Goal: Information Seeking & Learning: Learn about a topic

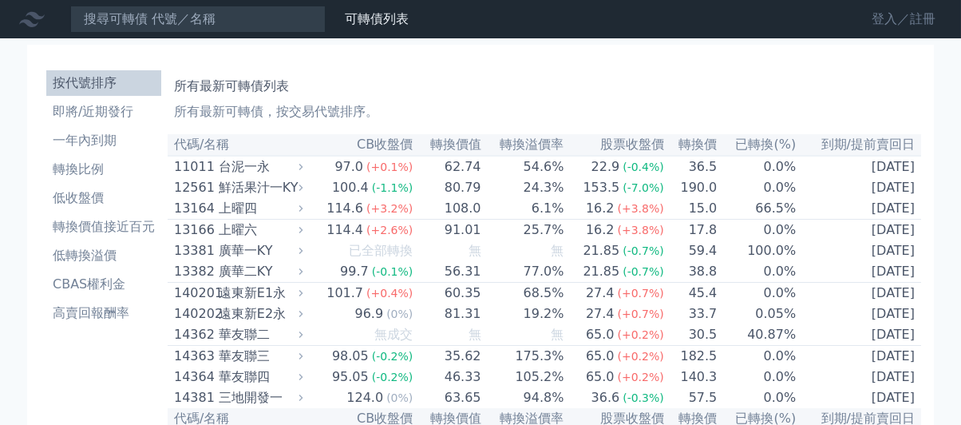
click at [887, 19] on link "登入／註冊" at bounding box center [903, 19] width 89 height 26
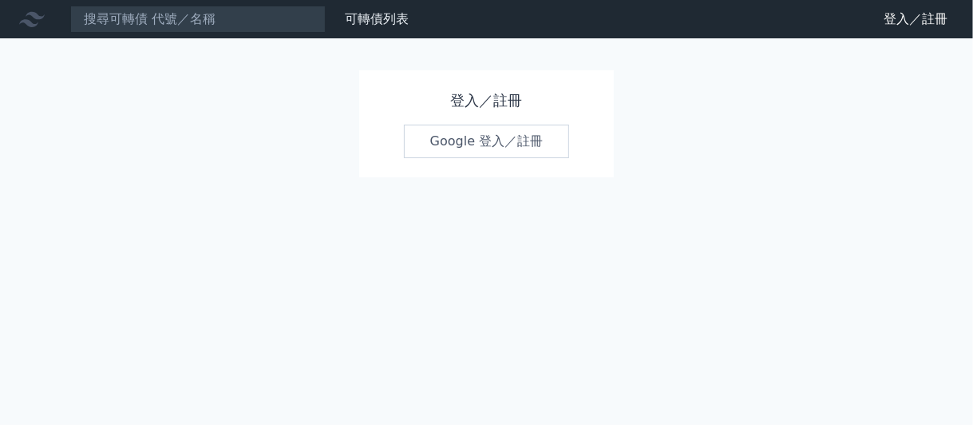
click at [481, 144] on link "Google 登入／註冊" at bounding box center [487, 141] width 166 height 34
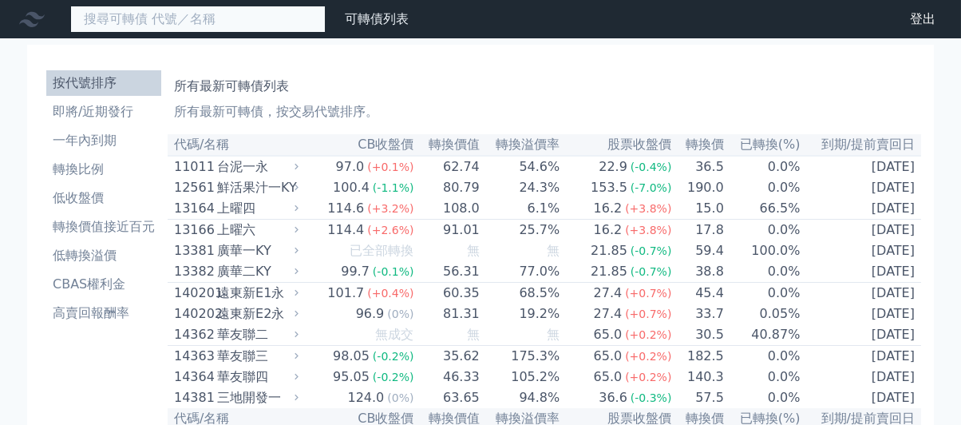
click at [158, 14] on input at bounding box center [197, 19] width 255 height 27
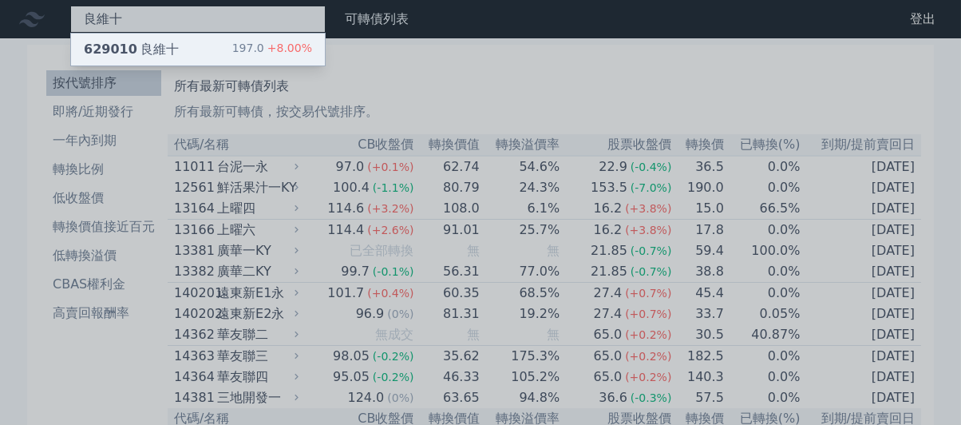
type input "良維十"
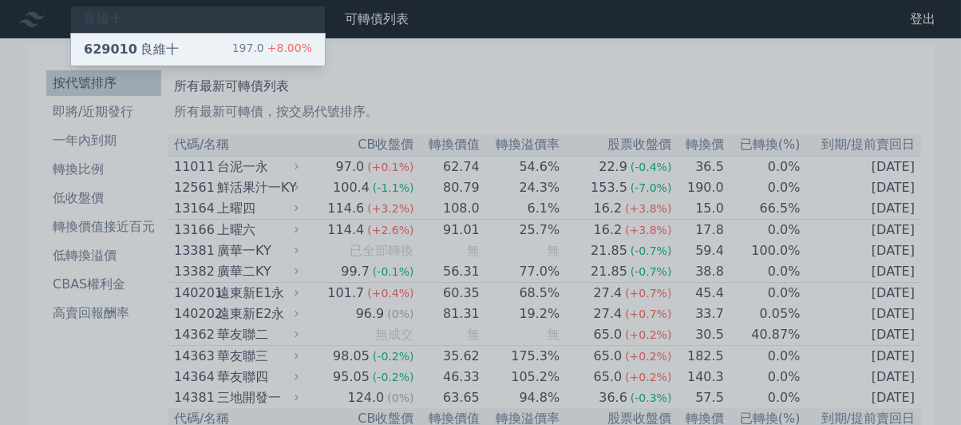
click at [149, 54] on div "629010 良維十" at bounding box center [131, 49] width 95 height 19
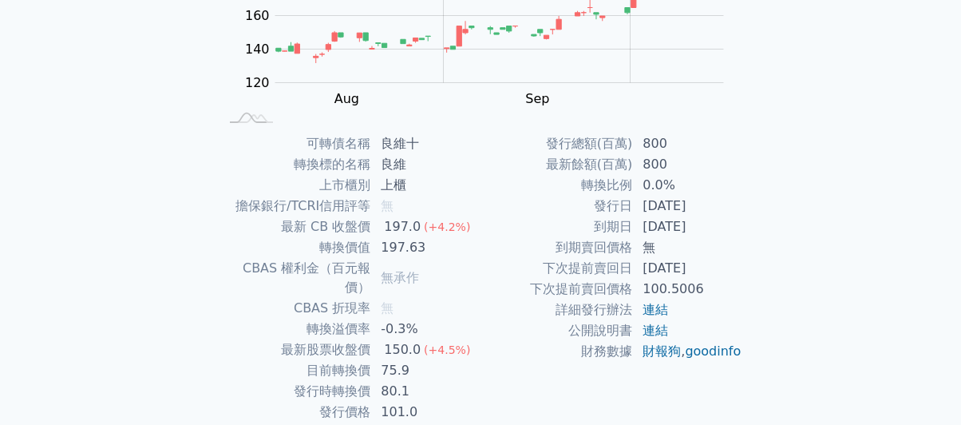
scroll to position [314, 0]
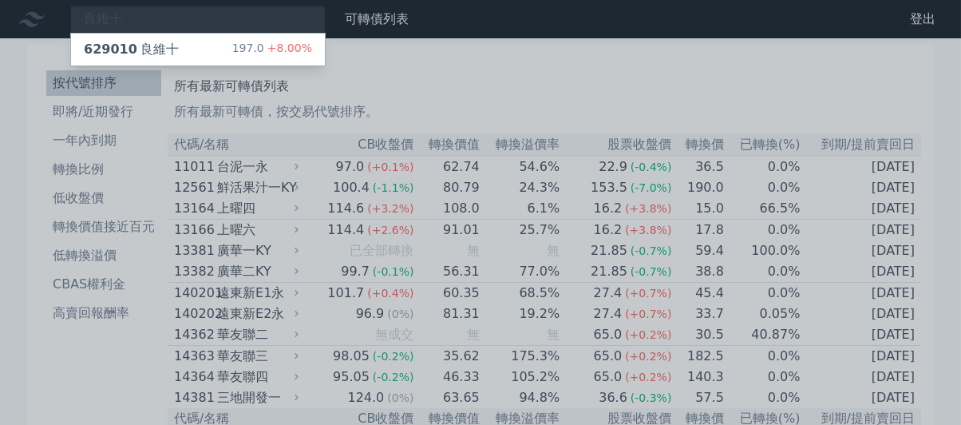
click at [405, 254] on div at bounding box center [480, 212] width 961 height 425
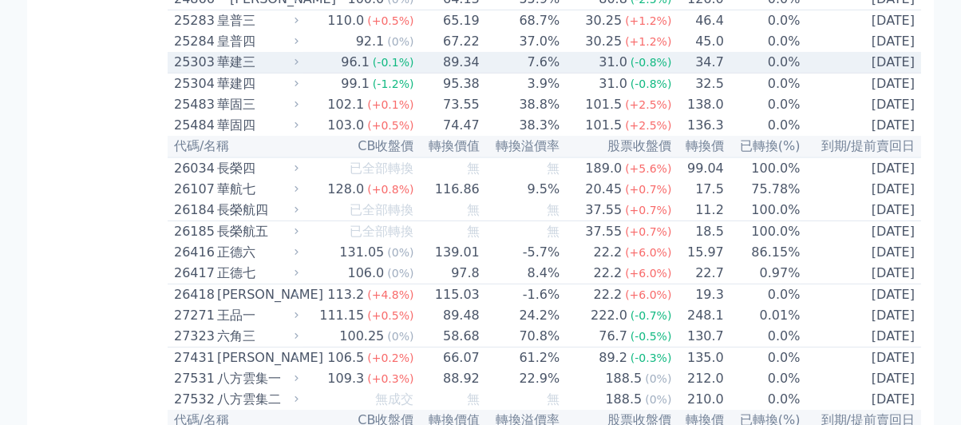
scroll to position [1676, 0]
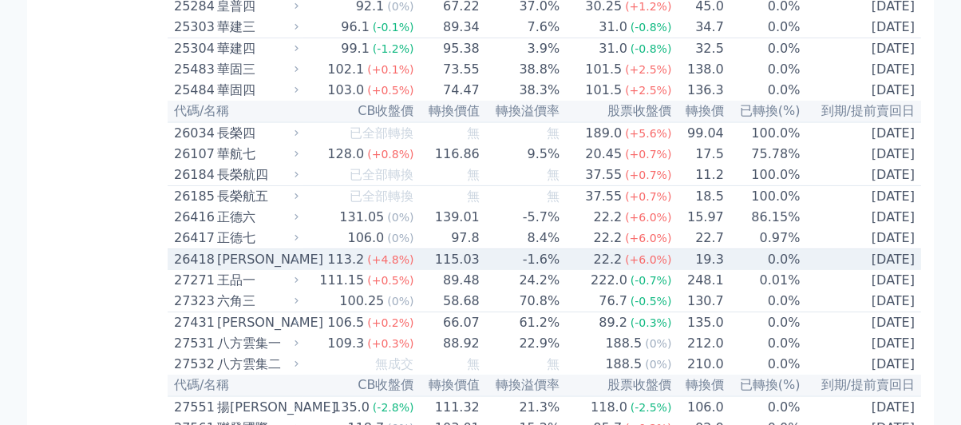
click at [266, 269] on div "[PERSON_NAME]" at bounding box center [256, 259] width 78 height 19
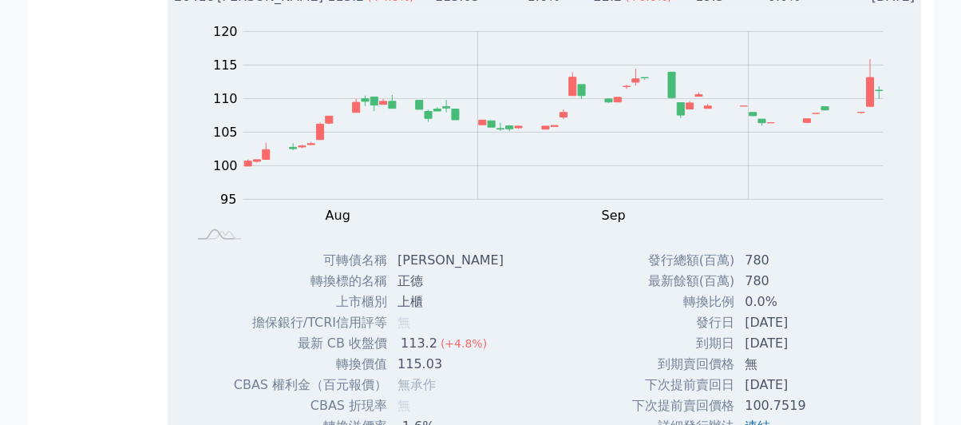
scroll to position [1914, 0]
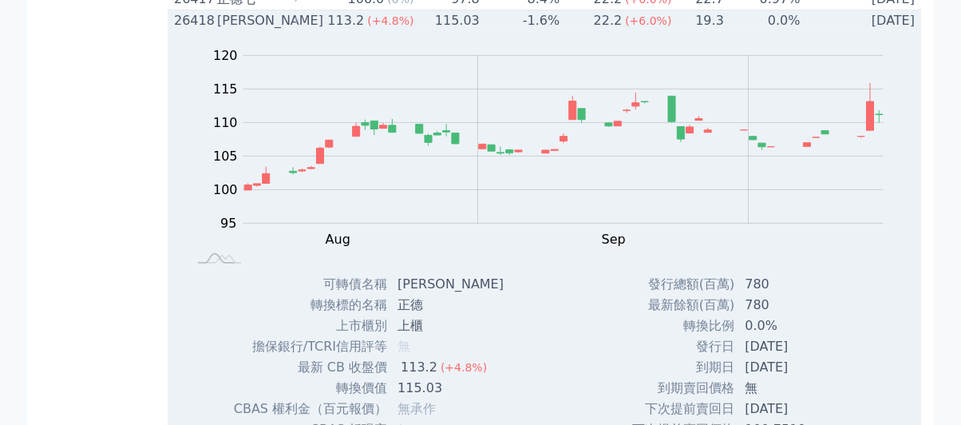
click at [301, 26] on icon at bounding box center [296, 20] width 10 height 10
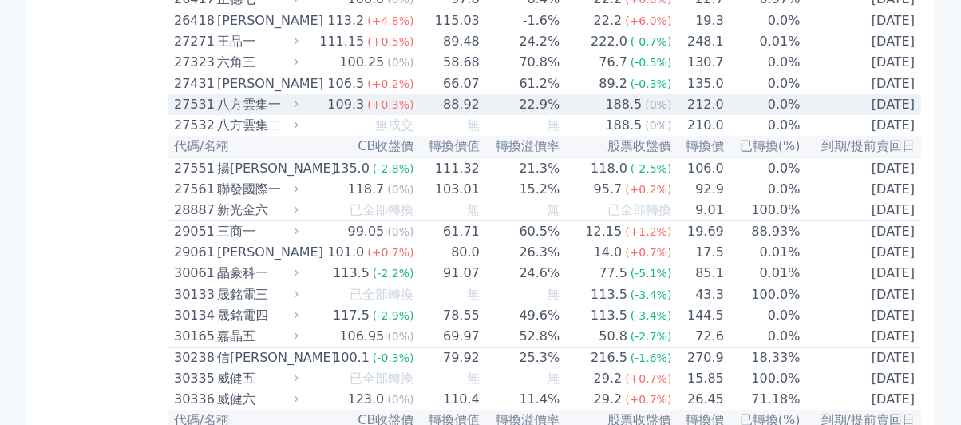
click at [260, 114] on div "八方雲集一" at bounding box center [256, 104] width 78 height 19
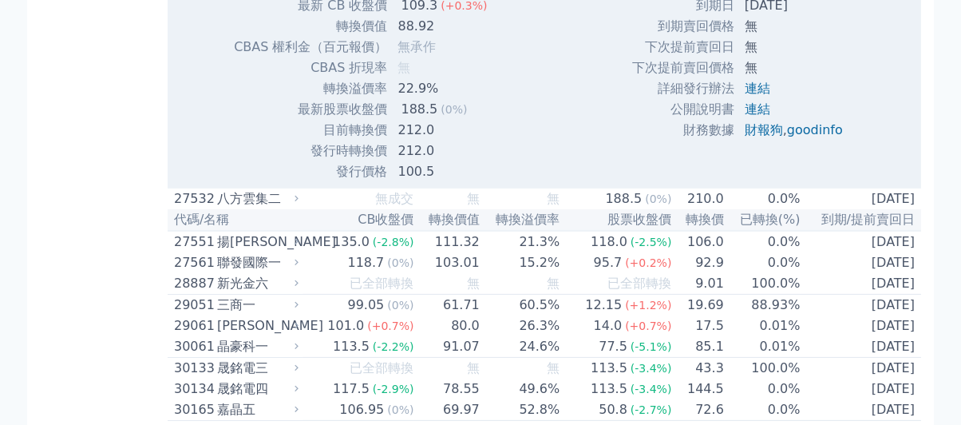
scroll to position [2394, 0]
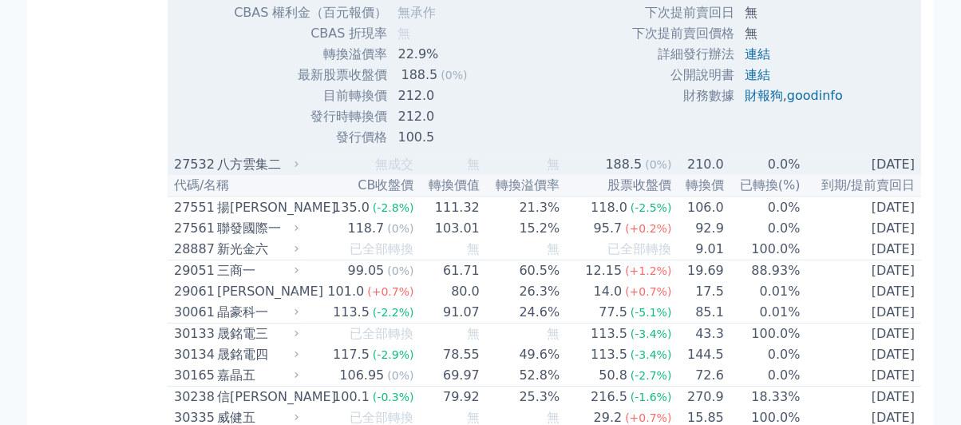
click at [285, 174] on div "八方雲集二" at bounding box center [256, 164] width 78 height 19
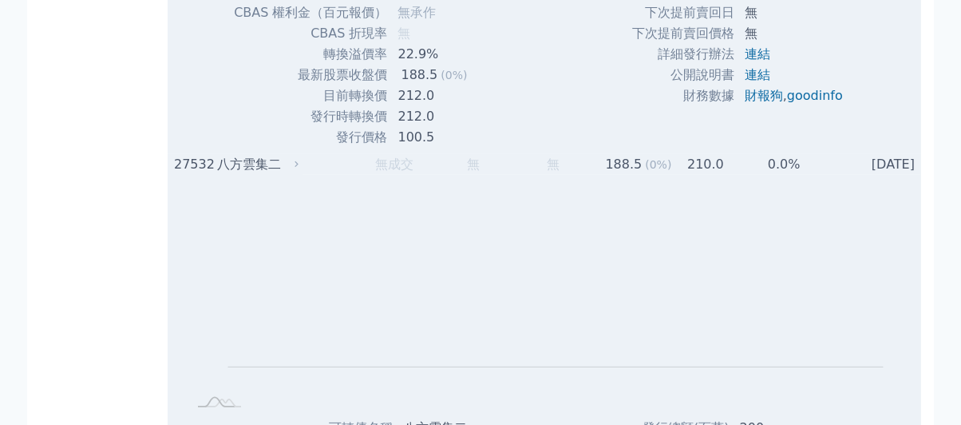
click at [287, 174] on div "八方雲集二" at bounding box center [256, 164] width 78 height 19
